Goal: Task Accomplishment & Management: Use online tool/utility

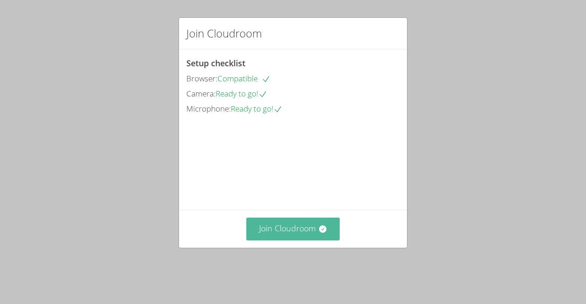
click at [305, 239] on button "Join Cloudroom" at bounding box center [293, 229] width 94 height 22
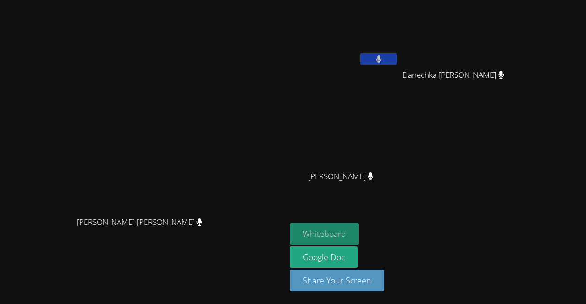
click at [359, 236] on button "Whiteboard" at bounding box center [324, 234] width 69 height 22
click at [359, 235] on button "Whiteboard" at bounding box center [324, 234] width 69 height 22
click at [397, 58] on button at bounding box center [378, 59] width 37 height 11
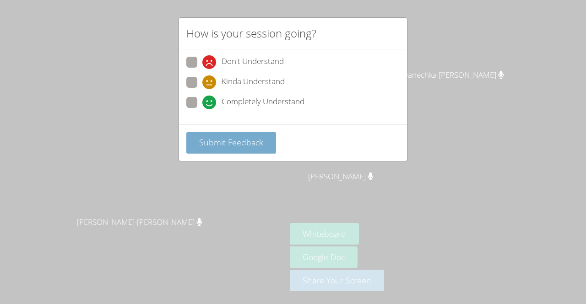
click at [258, 145] on span "Submit Feedback" at bounding box center [231, 142] width 64 height 11
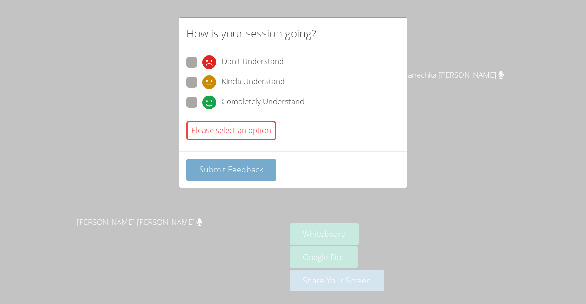
click at [231, 164] on span "Submit Feedback" at bounding box center [231, 169] width 64 height 11
click at [238, 113] on div "Don't Understand Kinda Understand Completely Understand Please select an option" at bounding box center [292, 100] width 213 height 87
click at [257, 101] on span "Completely Understand" at bounding box center [262, 103] width 83 height 14
click at [210, 101] on input "Completely Understand" at bounding box center [206, 101] width 8 height 8
radio input "true"
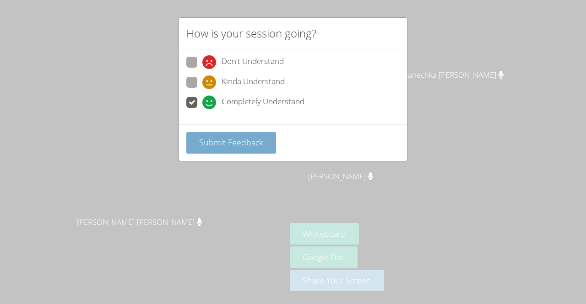
click at [253, 145] on span "Submit Feedback" at bounding box center [231, 142] width 64 height 11
